Goal: Task Accomplishment & Management: Complete application form

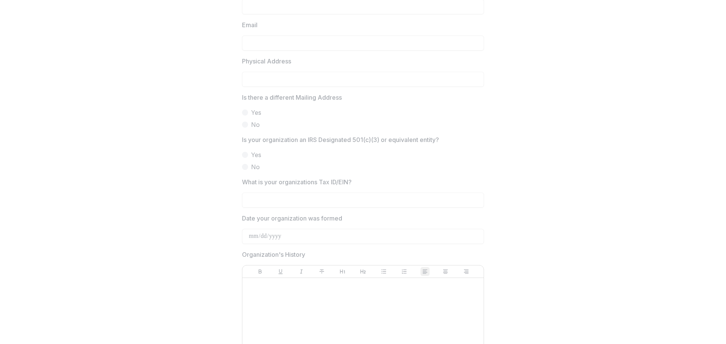
scroll to position [302, 0]
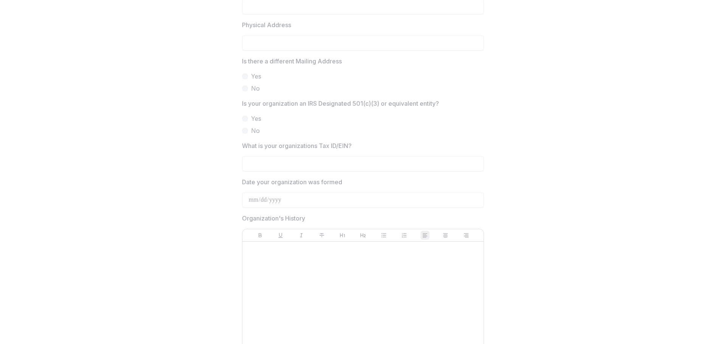
click at [297, 145] on p "What is your organizations Tax ID/EIN?" at bounding box center [297, 145] width 110 height 9
copy p "What is your organizations Tax ID/EIN?"
click at [297, 180] on p "Date your organization was formed" at bounding box center [292, 182] width 100 height 9
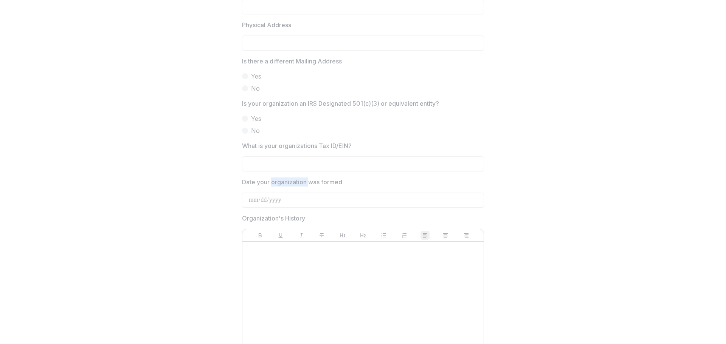
click at [297, 180] on p "Date your organization was formed" at bounding box center [292, 182] width 100 height 9
copy p "Date your organization was formed"
click at [294, 220] on p "Organization's History" at bounding box center [273, 218] width 63 height 9
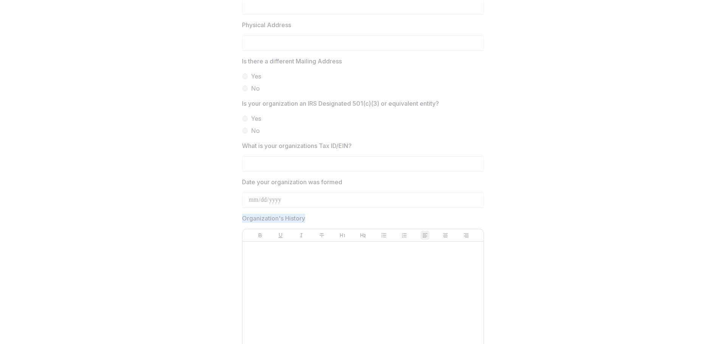
click at [294, 220] on p "Organization's History" at bounding box center [273, 218] width 63 height 9
copy p "Organization's History"
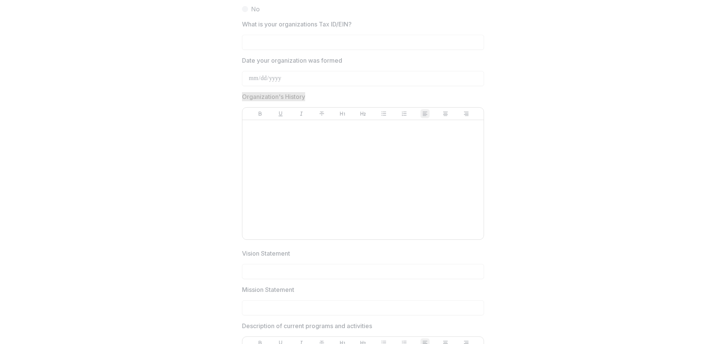
scroll to position [491, 0]
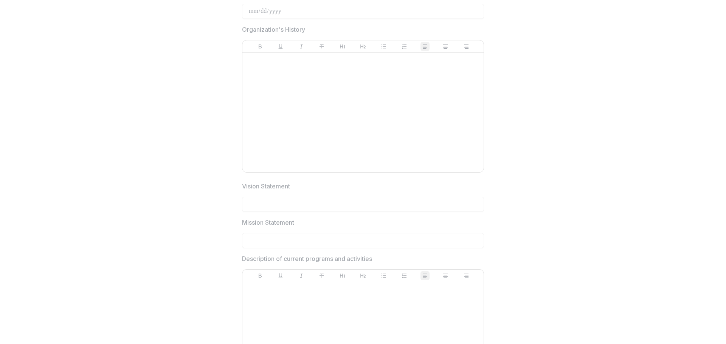
click at [281, 185] on p "Vision Statement" at bounding box center [266, 186] width 48 height 9
copy p "Vision Statement"
click at [278, 220] on p "Mission Statement" at bounding box center [268, 222] width 52 height 9
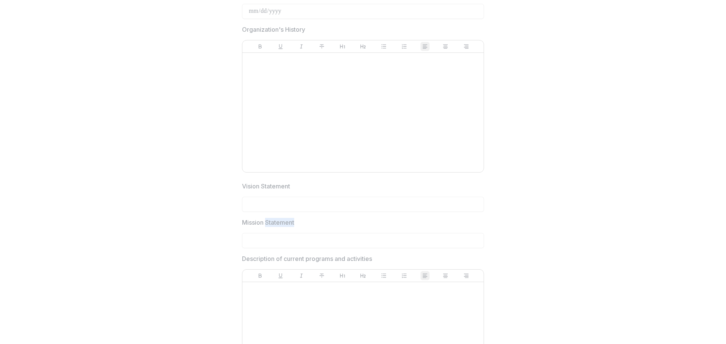
click at [278, 220] on p "Mission Statement" at bounding box center [268, 222] width 52 height 9
copy p "Mission Statement"
click at [278, 262] on p "Description of current programs and activities" at bounding box center [307, 258] width 130 height 9
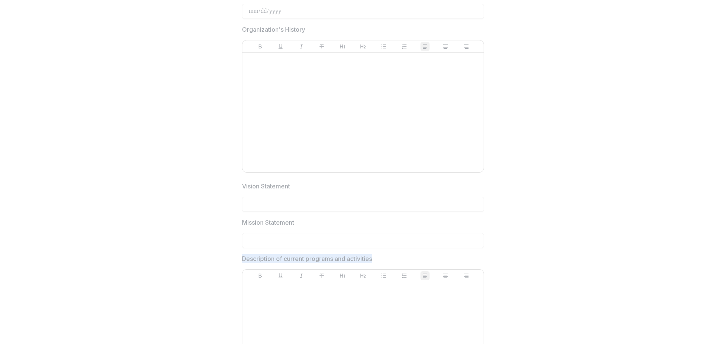
click at [278, 262] on p "Description of current programs and activities" at bounding box center [307, 258] width 130 height 9
copy p "Description of current programs and activities"
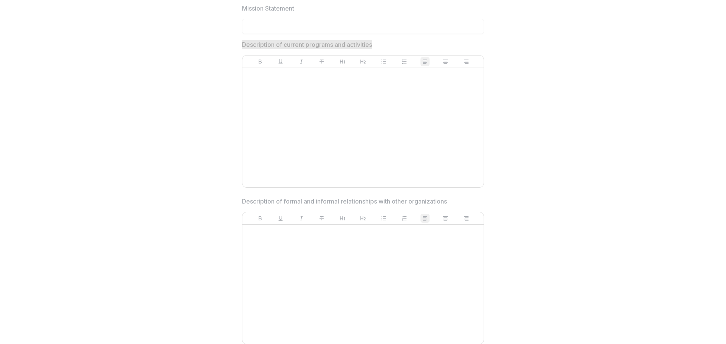
scroll to position [756, 0]
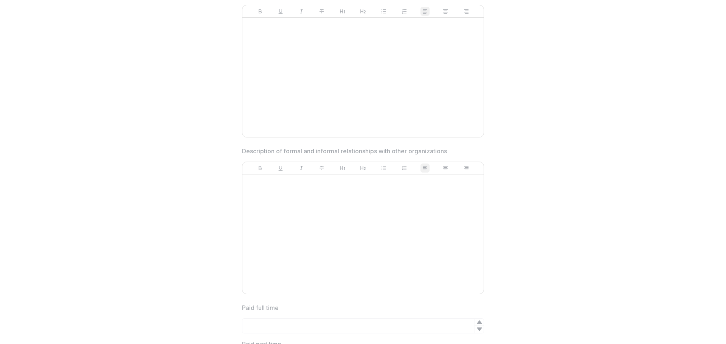
click at [297, 149] on p "Description of formal and informal relationships with other organizations" at bounding box center [344, 151] width 205 height 9
copy p "Description of formal and informal relationships with other organizations"
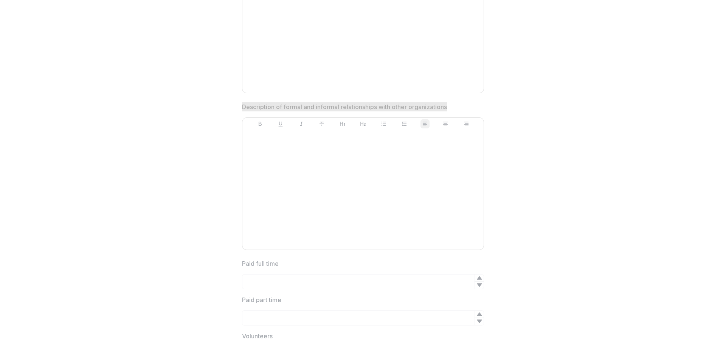
scroll to position [831, 0]
click at [275, 230] on p "Paid full time" at bounding box center [260, 232] width 37 height 9
click at [271, 232] on p "Paid full time" at bounding box center [260, 232] width 37 height 9
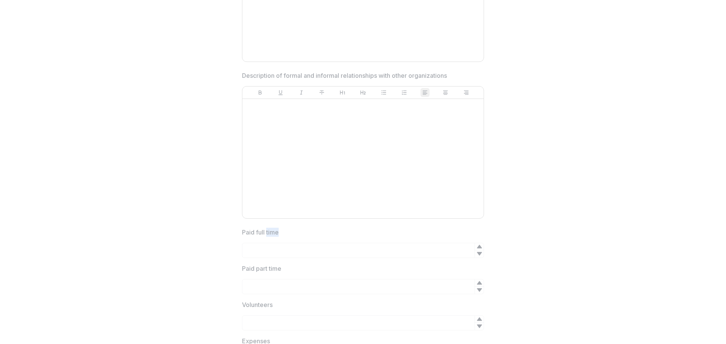
click at [271, 232] on p "Paid full time" at bounding box center [260, 232] width 37 height 9
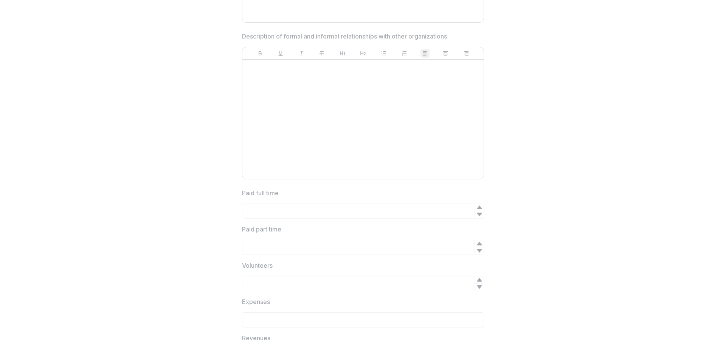
scroll to position [907, 0]
click at [268, 157] on p "Paid full time" at bounding box center [260, 156] width 37 height 9
click at [173, 234] on div "**********" at bounding box center [363, 310] width 720 height 2286
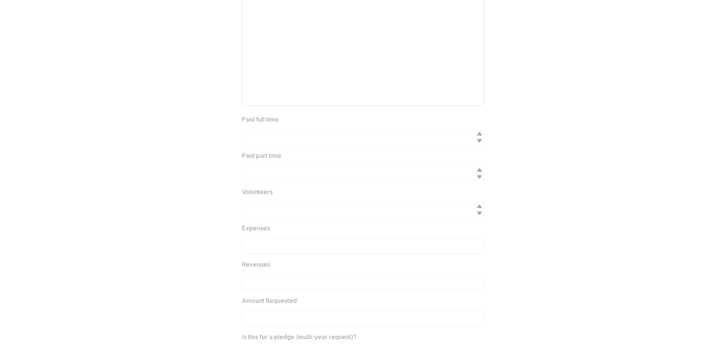
scroll to position [1020, 0]
click at [274, 221] on p "Amount Requested" at bounding box center [269, 224] width 55 height 9
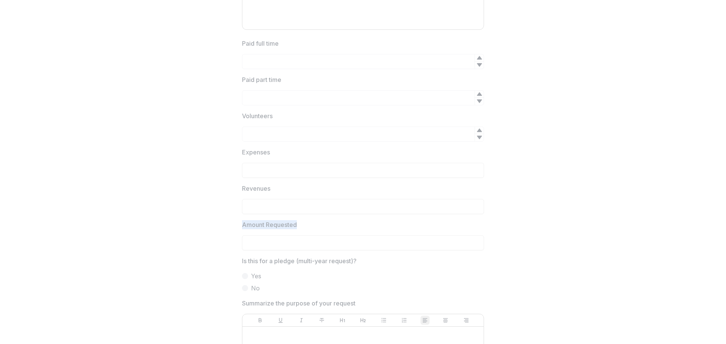
click at [274, 221] on p "Amount Requested" at bounding box center [269, 224] width 55 height 9
click at [251, 152] on p "Expenses" at bounding box center [256, 152] width 28 height 9
copy p "Expenses"
click at [260, 45] on p "Paid full time" at bounding box center [260, 43] width 37 height 9
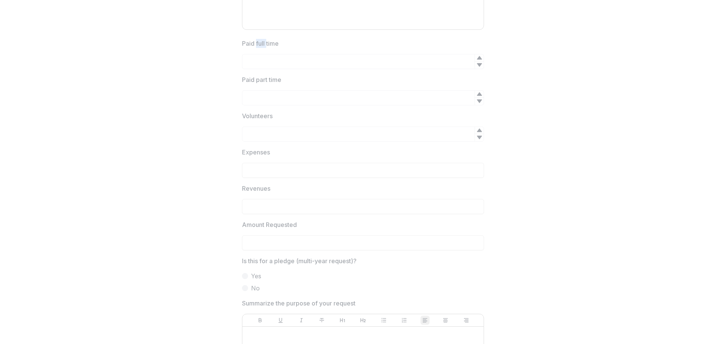
click at [260, 45] on p "Paid full time" at bounding box center [260, 43] width 37 height 9
click at [257, 187] on p "Revenues" at bounding box center [256, 188] width 28 height 9
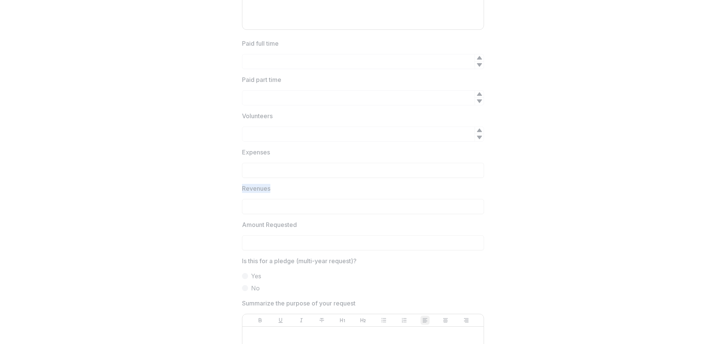
copy p "Revenues"
click at [260, 221] on p "Amount Requested" at bounding box center [269, 224] width 55 height 9
copy p "Amount Requested"
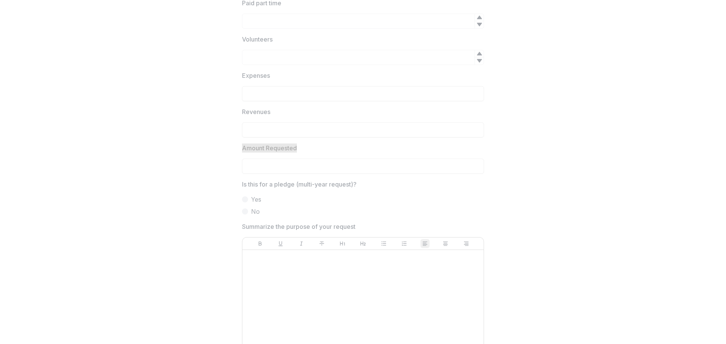
scroll to position [1134, 0]
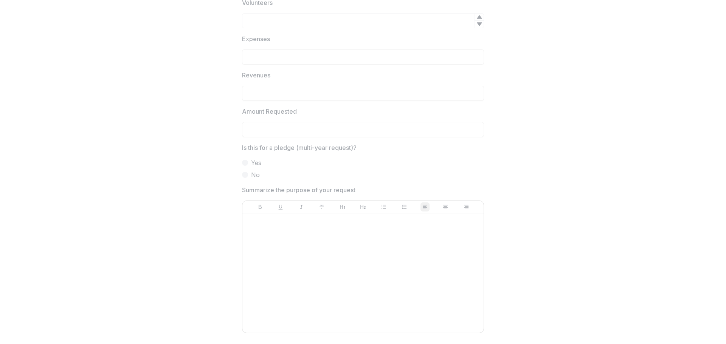
click at [290, 190] on p "Summarize the purpose of your request" at bounding box center [298, 190] width 113 height 9
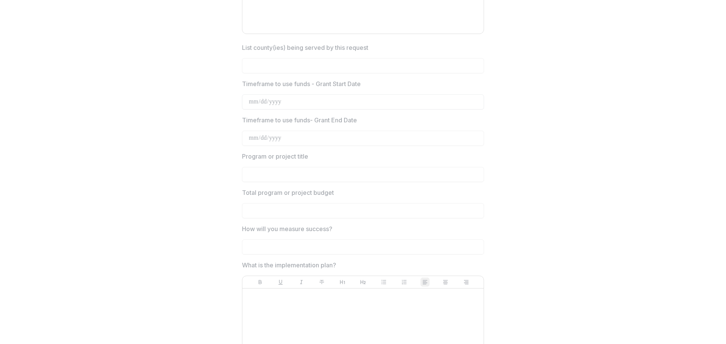
scroll to position [1436, 0]
click at [296, 44] on p "List county(ies) being served by this request" at bounding box center [305, 44] width 126 height 9
click at [305, 77] on p "Timeframe to use funds - Grant Start Date" at bounding box center [301, 80] width 119 height 9
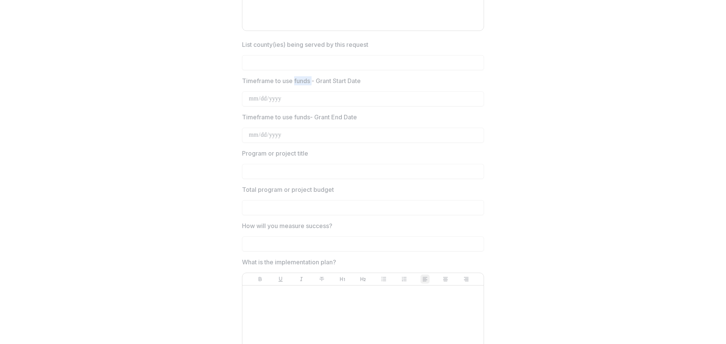
click at [305, 77] on p "Timeframe to use funds - Grant Start Date" at bounding box center [301, 80] width 119 height 9
click at [288, 118] on p "Timeframe to use funds- Grant End Date" at bounding box center [299, 117] width 115 height 9
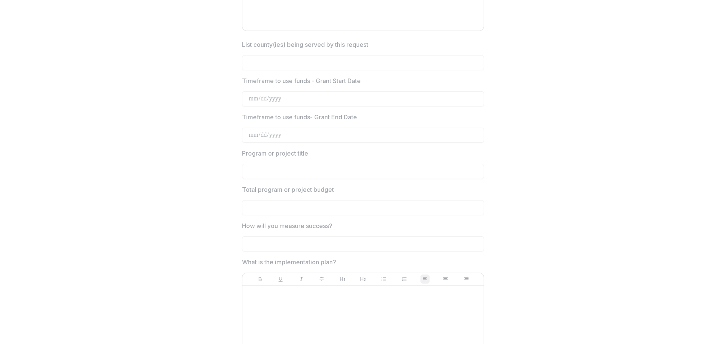
click at [272, 154] on p "Program or project title" at bounding box center [275, 153] width 66 height 9
click at [271, 153] on p "Program or project title" at bounding box center [275, 153] width 66 height 9
click at [274, 191] on p "Total program or project budget" at bounding box center [288, 189] width 92 height 9
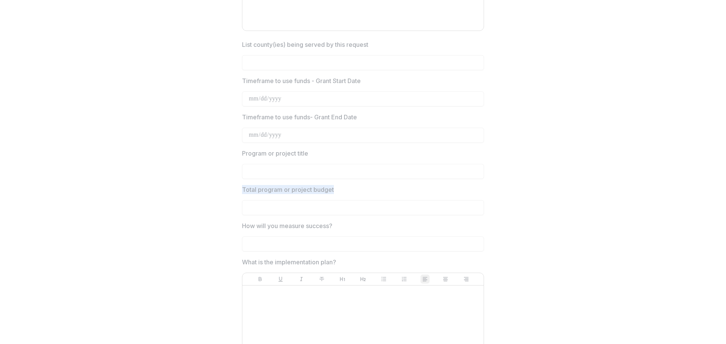
click at [274, 191] on p "Total program or project budget" at bounding box center [288, 189] width 92 height 9
click at [322, 224] on p "How will you measure success?" at bounding box center [287, 225] width 90 height 9
click at [305, 264] on p "What is the implementation plan?" at bounding box center [289, 262] width 94 height 9
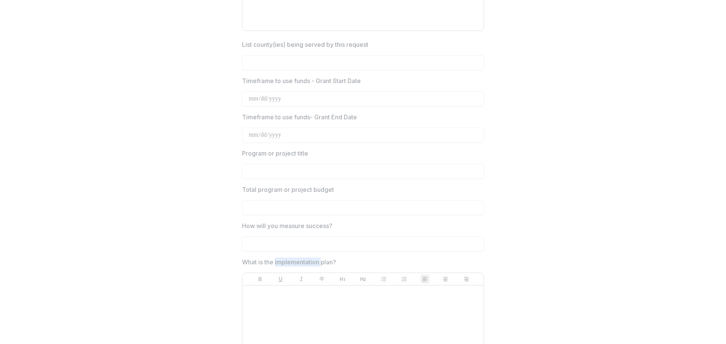
click at [305, 264] on p "What is the implementation plan?" at bounding box center [289, 262] width 94 height 9
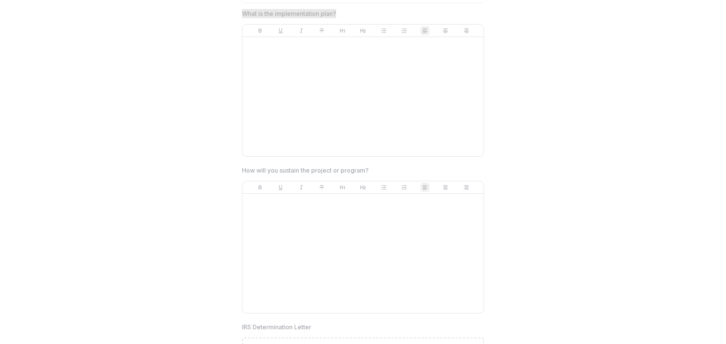
scroll to position [1738, 0]
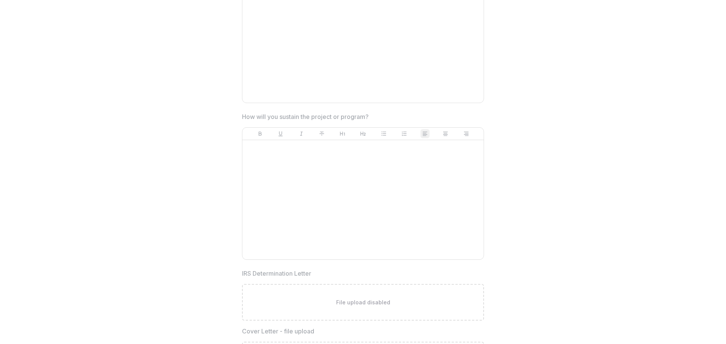
click at [345, 120] on p "How will you sustain the project or program?" at bounding box center [305, 116] width 127 height 9
click at [266, 271] on p "IRS Determination Letter" at bounding box center [276, 273] width 69 height 9
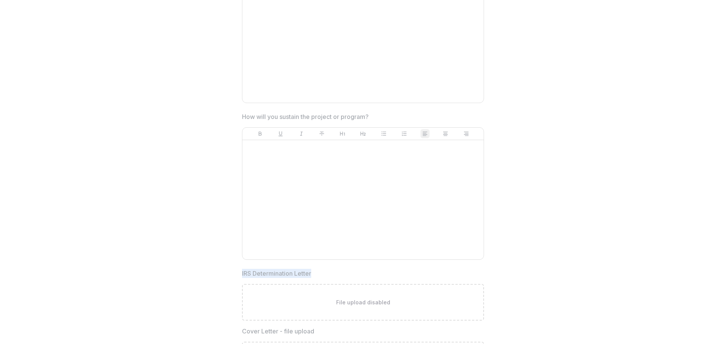
click at [266, 271] on p "IRS Determination Letter" at bounding box center [276, 273] width 69 height 9
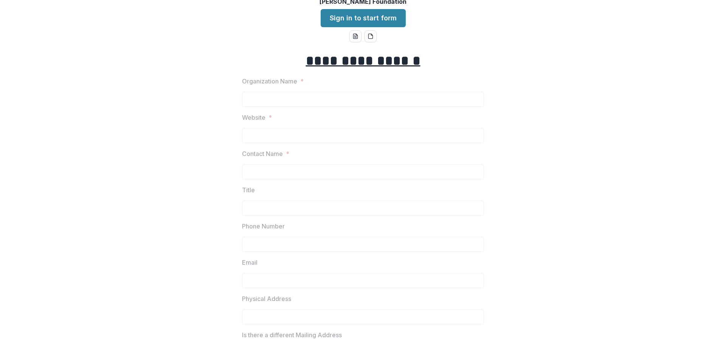
scroll to position [0, 0]
